Goal: Transaction & Acquisition: Purchase product/service

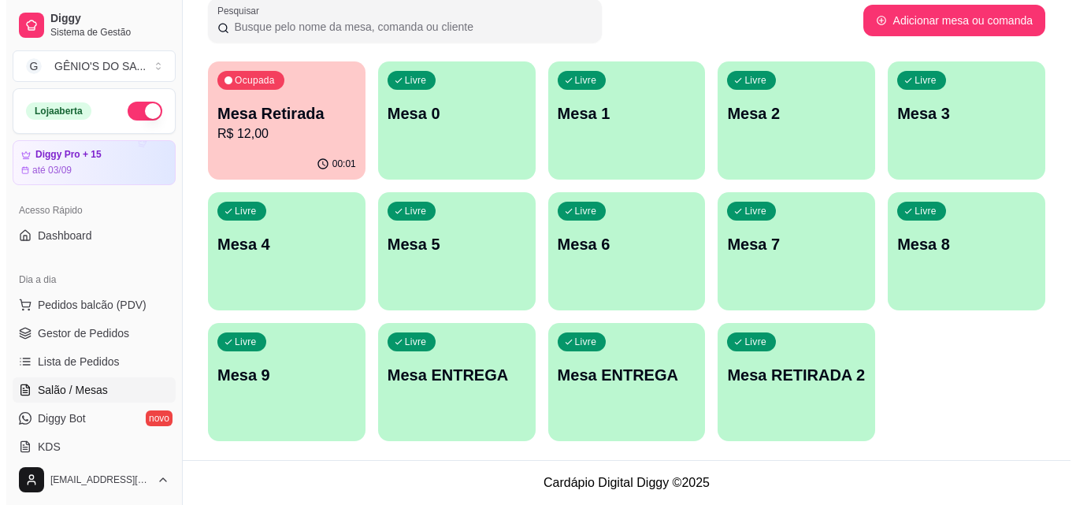
scroll to position [247, 0]
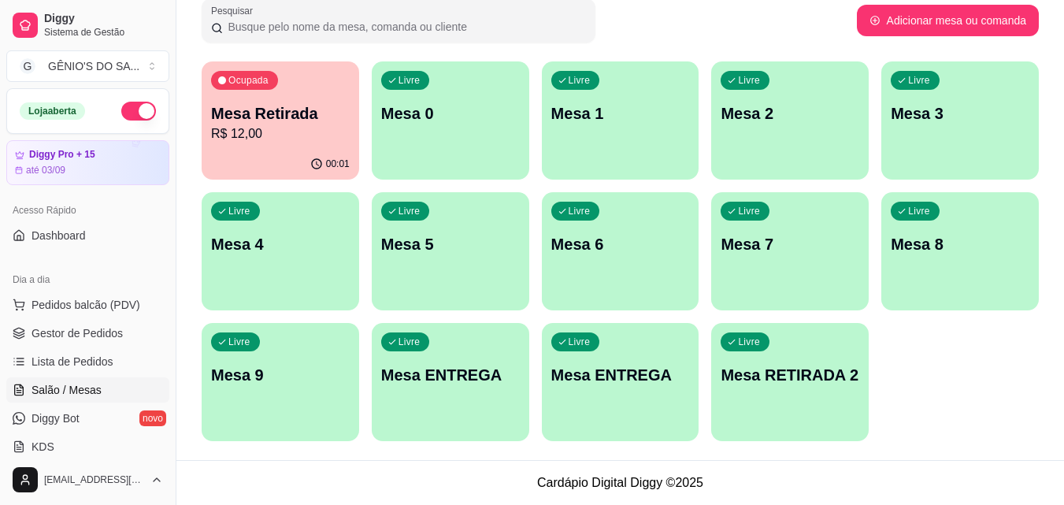
click at [482, 244] on p "Mesa 5" at bounding box center [450, 244] width 139 height 22
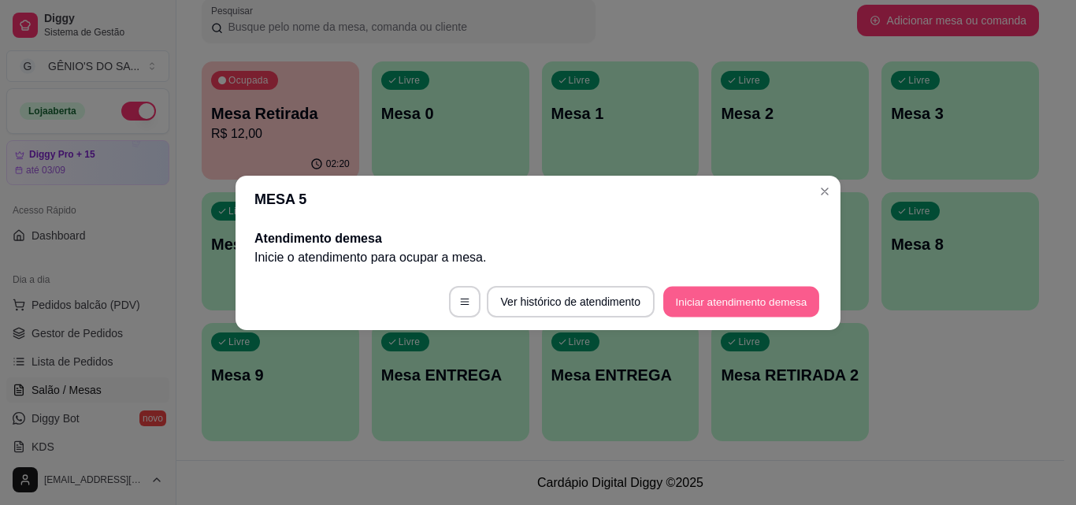
click at [710, 295] on button "Iniciar atendimento de mesa" at bounding box center [741, 301] width 156 height 31
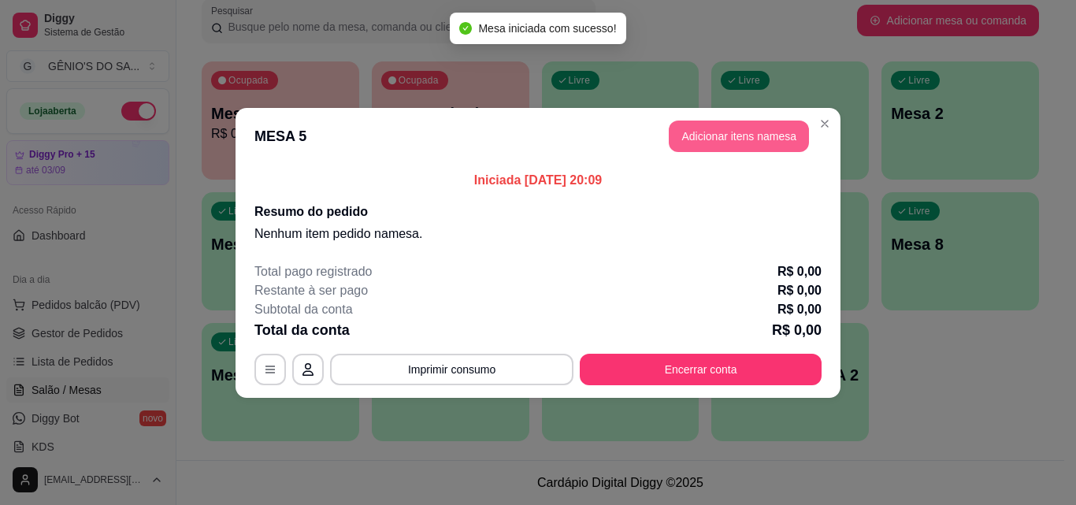
click at [720, 147] on button "Adicionar itens na mesa" at bounding box center [739, 137] width 140 height 32
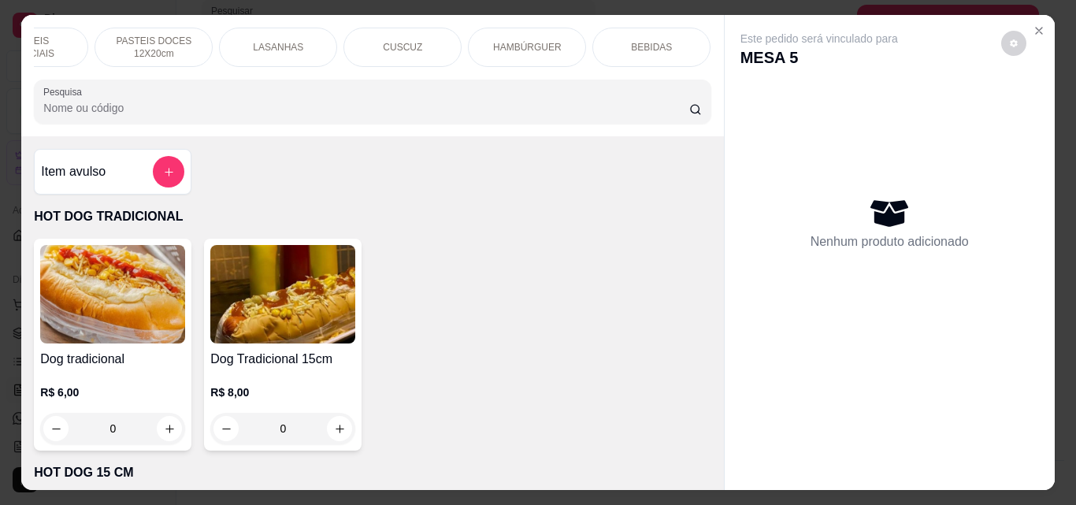
scroll to position [0, 440]
click at [163, 46] on p "PASTEIS ESPECIAIS" at bounding box center [151, 47] width 91 height 25
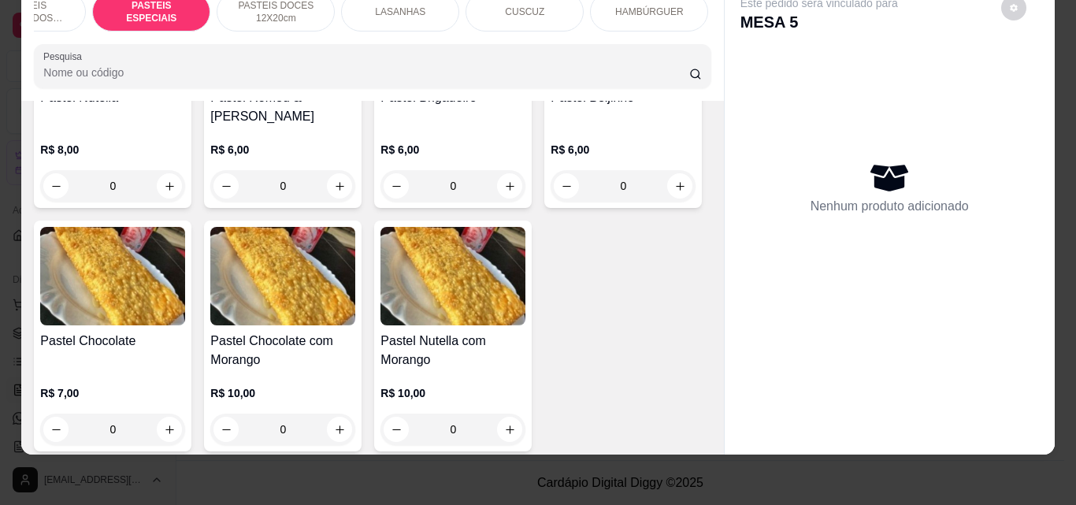
scroll to position [2784, 0]
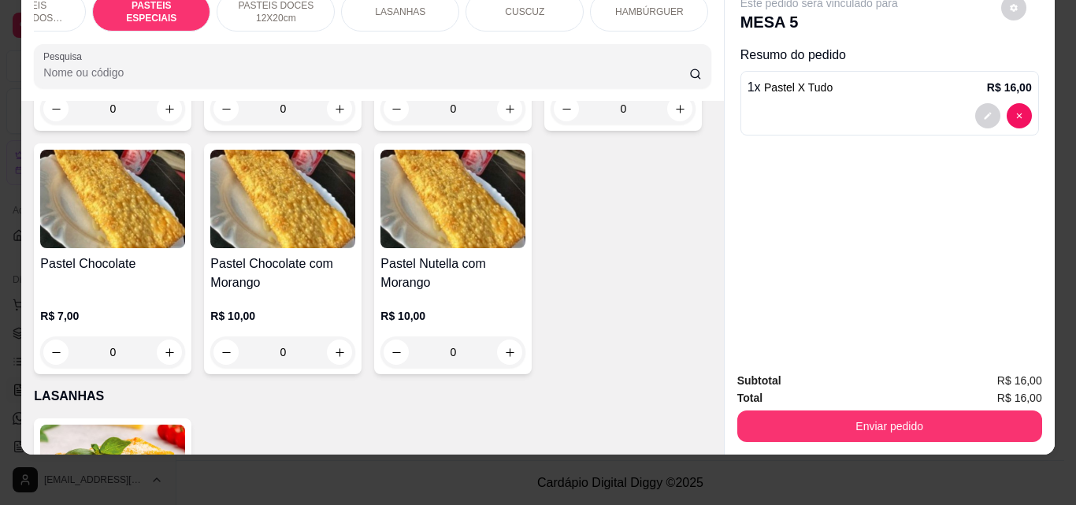
scroll to position [2784, 0]
type input "3"
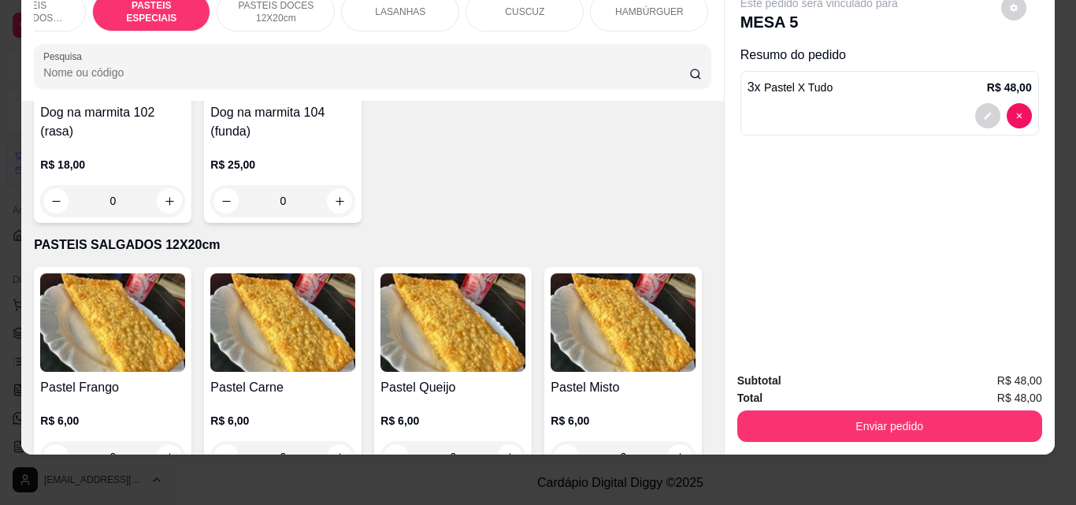
scroll to position [0, 0]
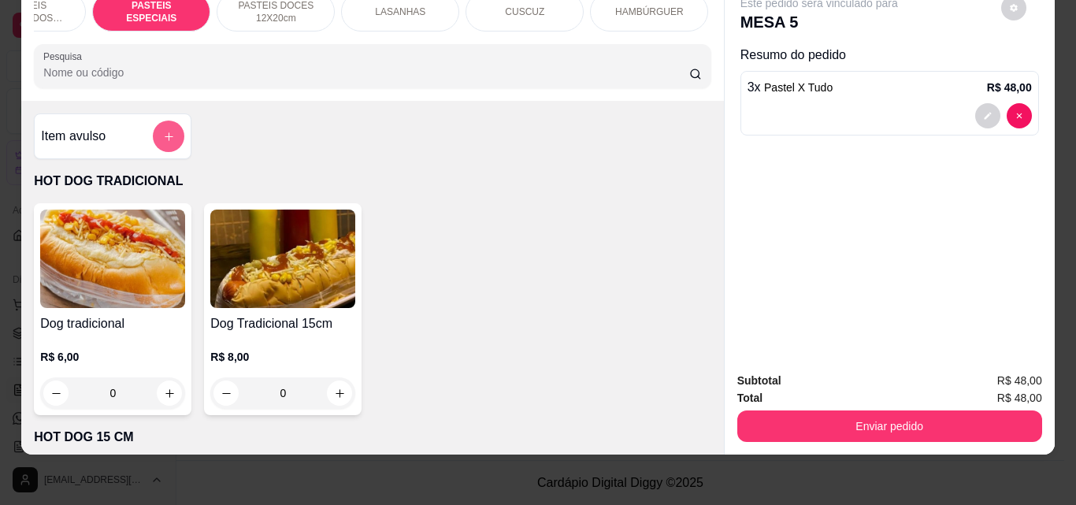
click at [165, 135] on icon "add-separate-item" at bounding box center [169, 136] width 9 height 9
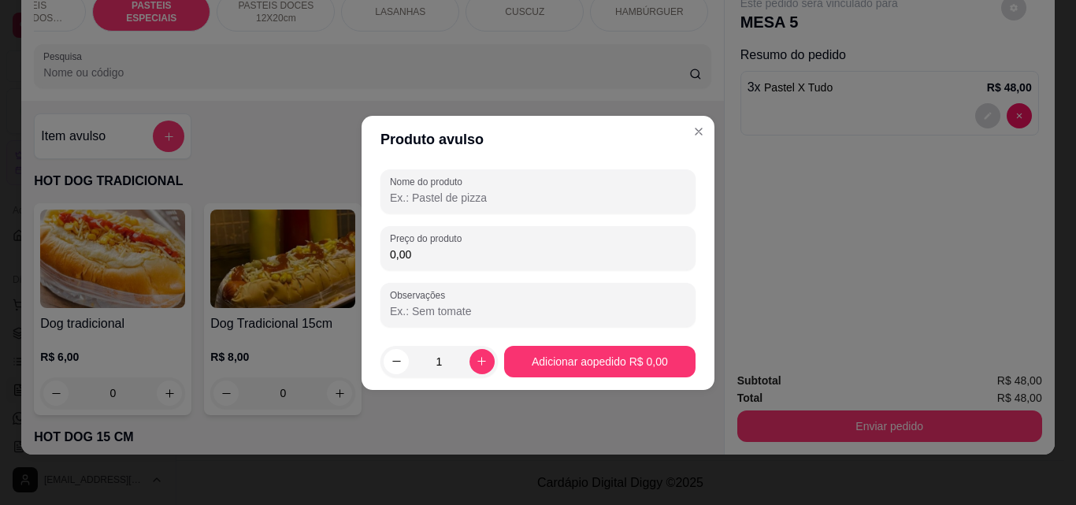
click at [408, 200] on input "Nome do produto" at bounding box center [538, 198] width 296 height 16
type input "pastel carne seca"
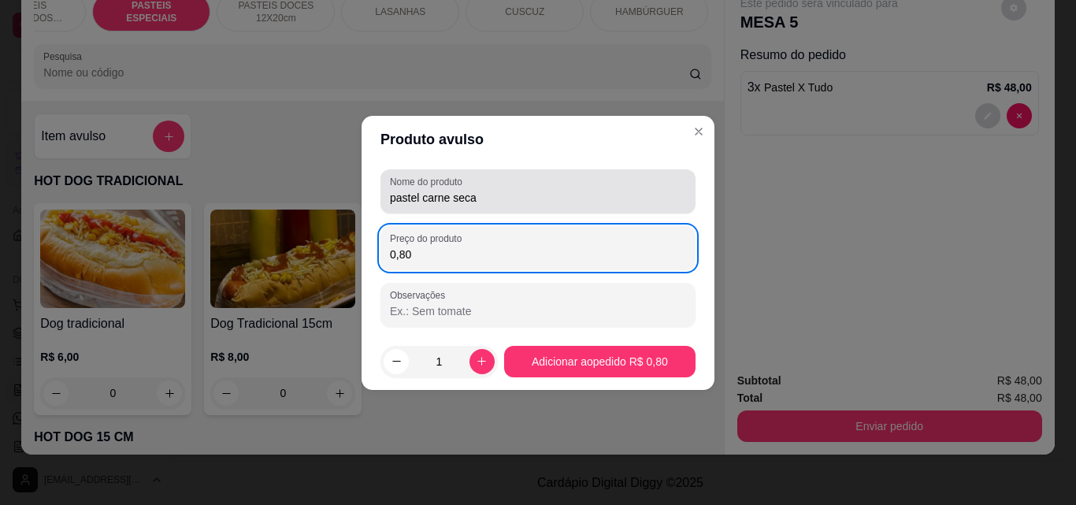
type input "8,00"
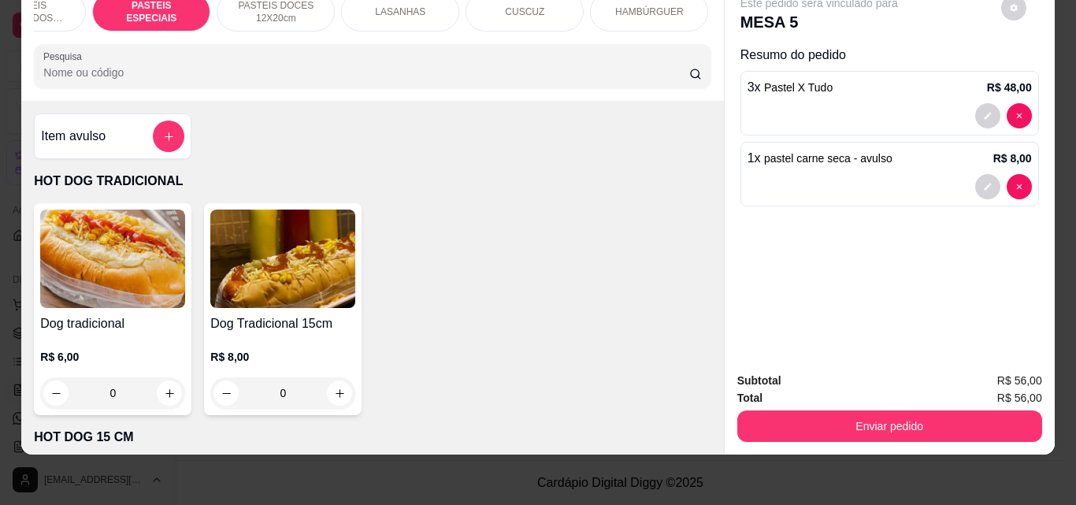
scroll to position [0, 562]
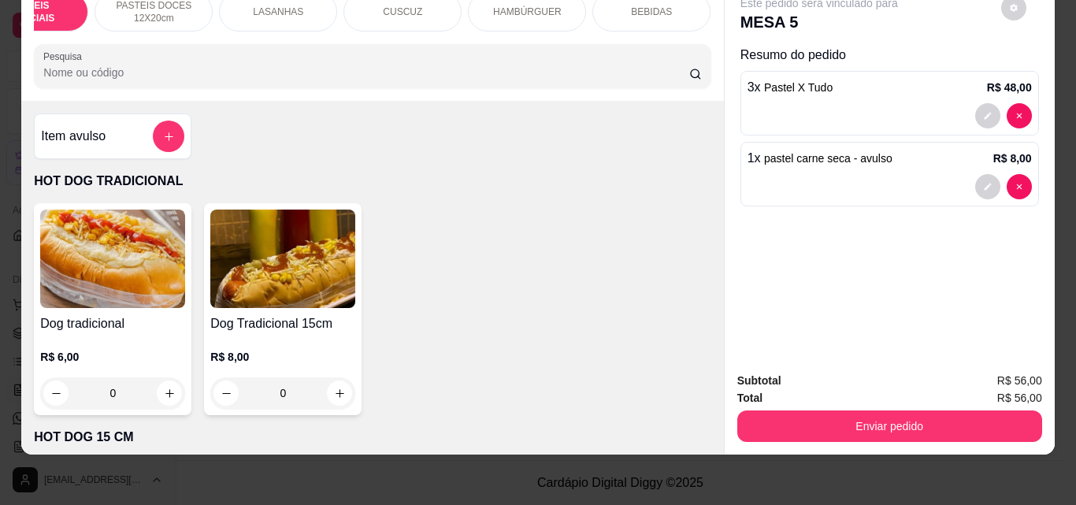
click at [600, 2] on div "BEBIDAS" at bounding box center [651, 11] width 118 height 39
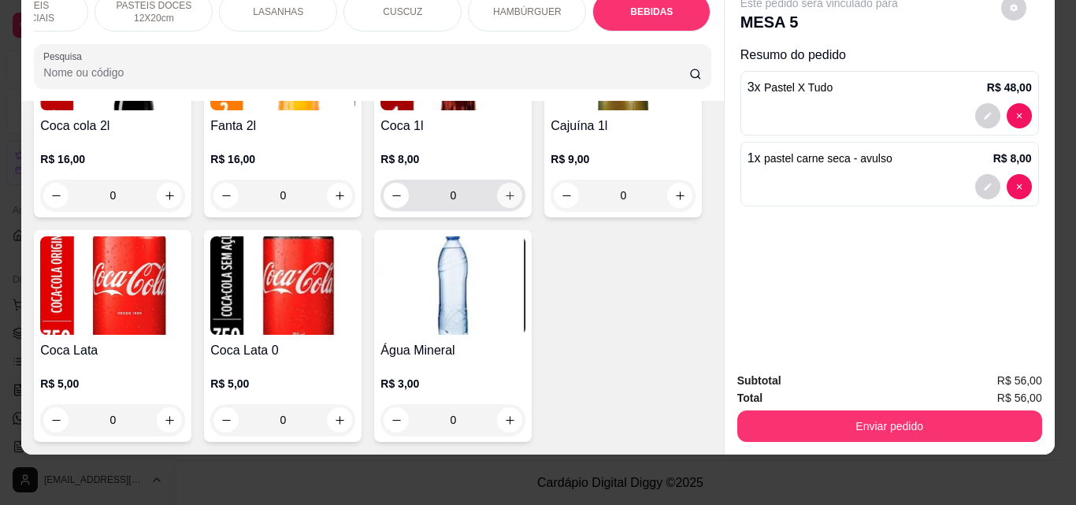
click at [506, 208] on button "increase-product-quantity" at bounding box center [509, 195] width 25 height 25
type input "1"
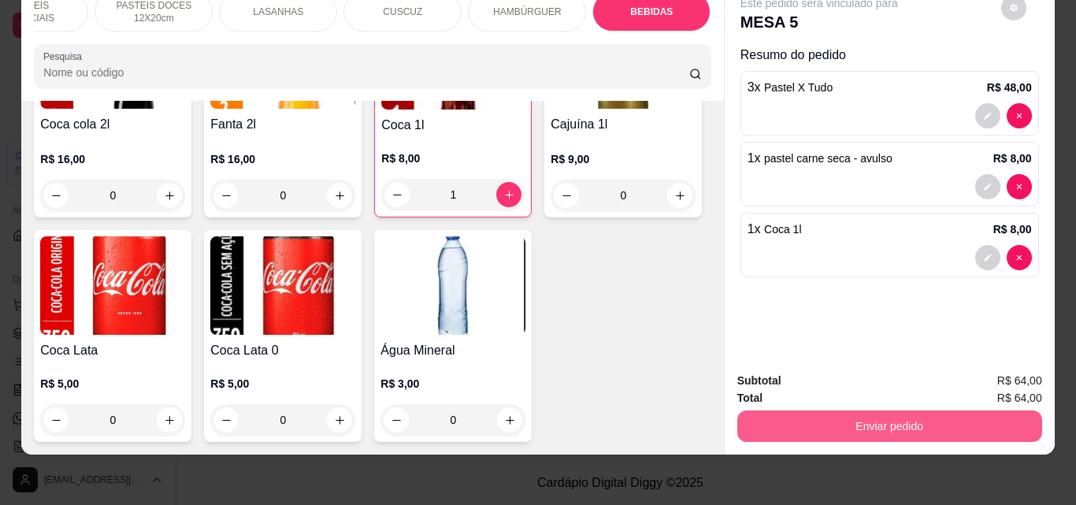
click at [919, 410] on button "Enviar pedido" at bounding box center [889, 426] width 305 height 32
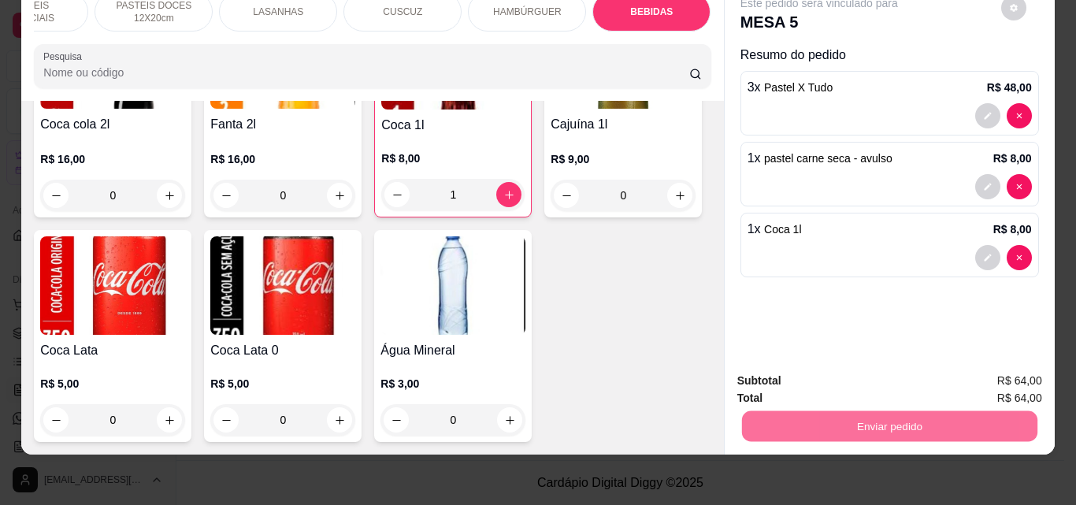
click at [864, 371] on button "Não registrar e enviar pedido" at bounding box center [838, 376] width 164 height 30
